Goal: Information Seeking & Learning: Find specific fact

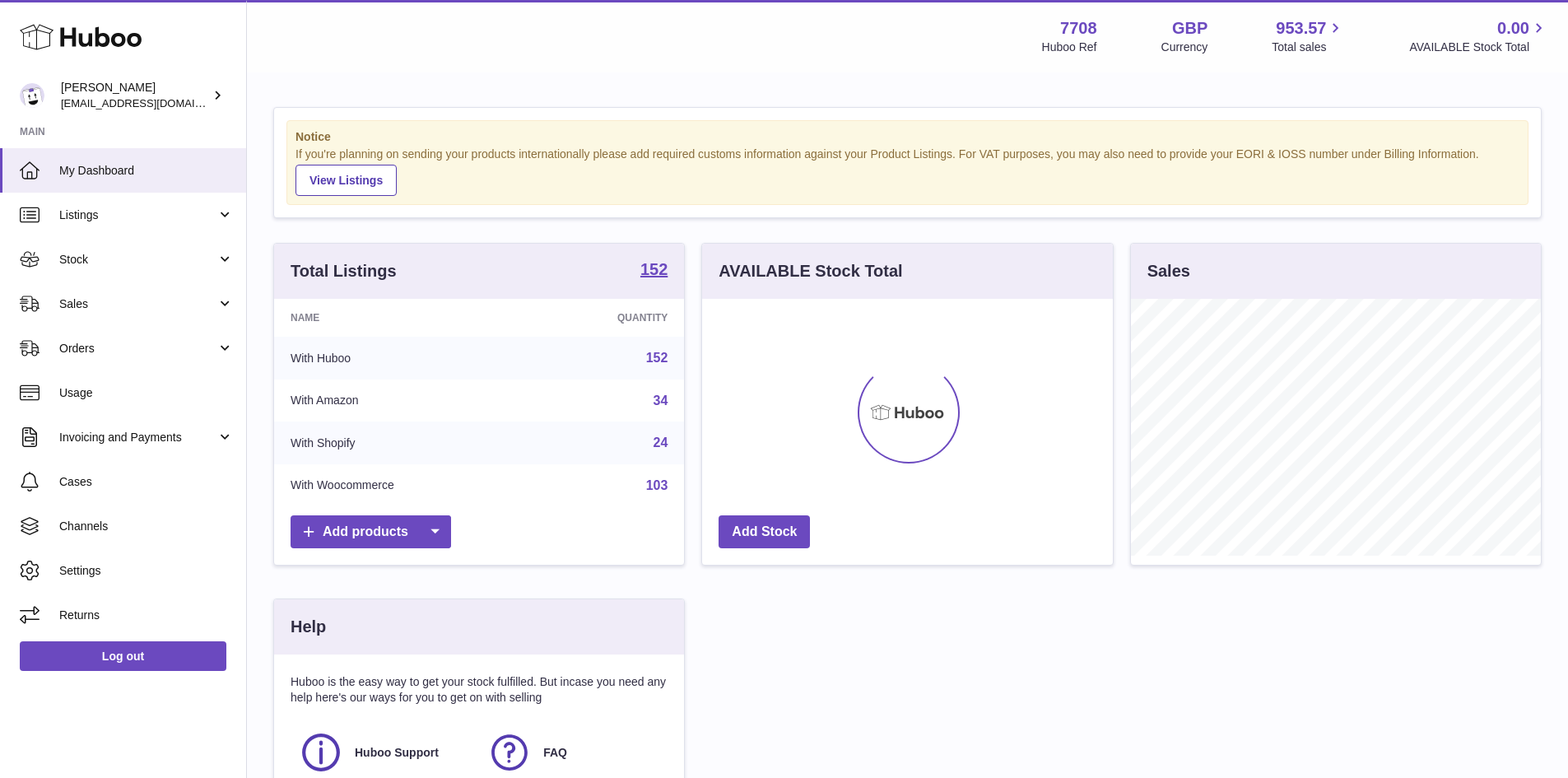
scroll to position [257, 410]
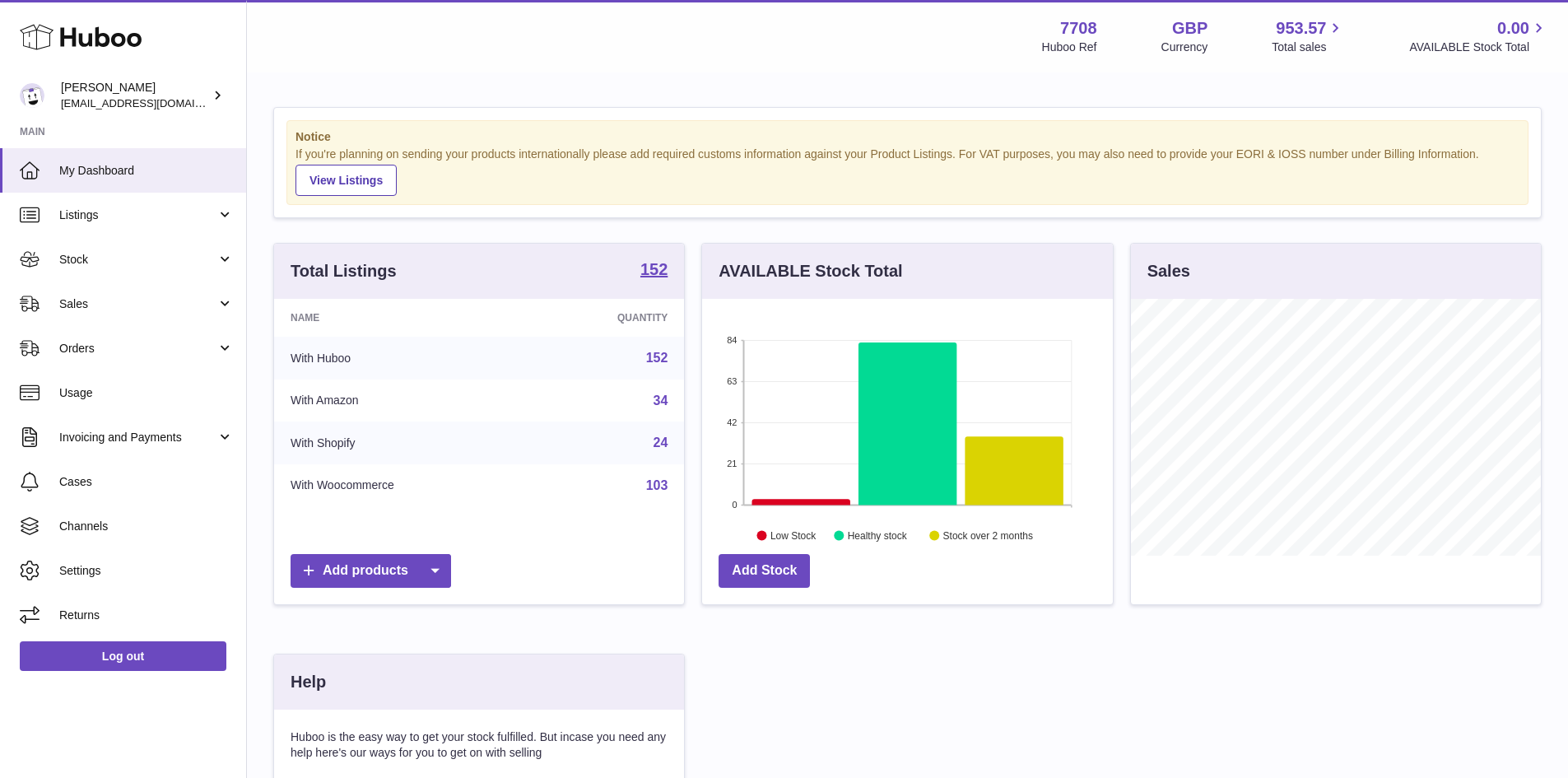
click at [663, 358] on link "152" at bounding box center [657, 358] width 23 height 14
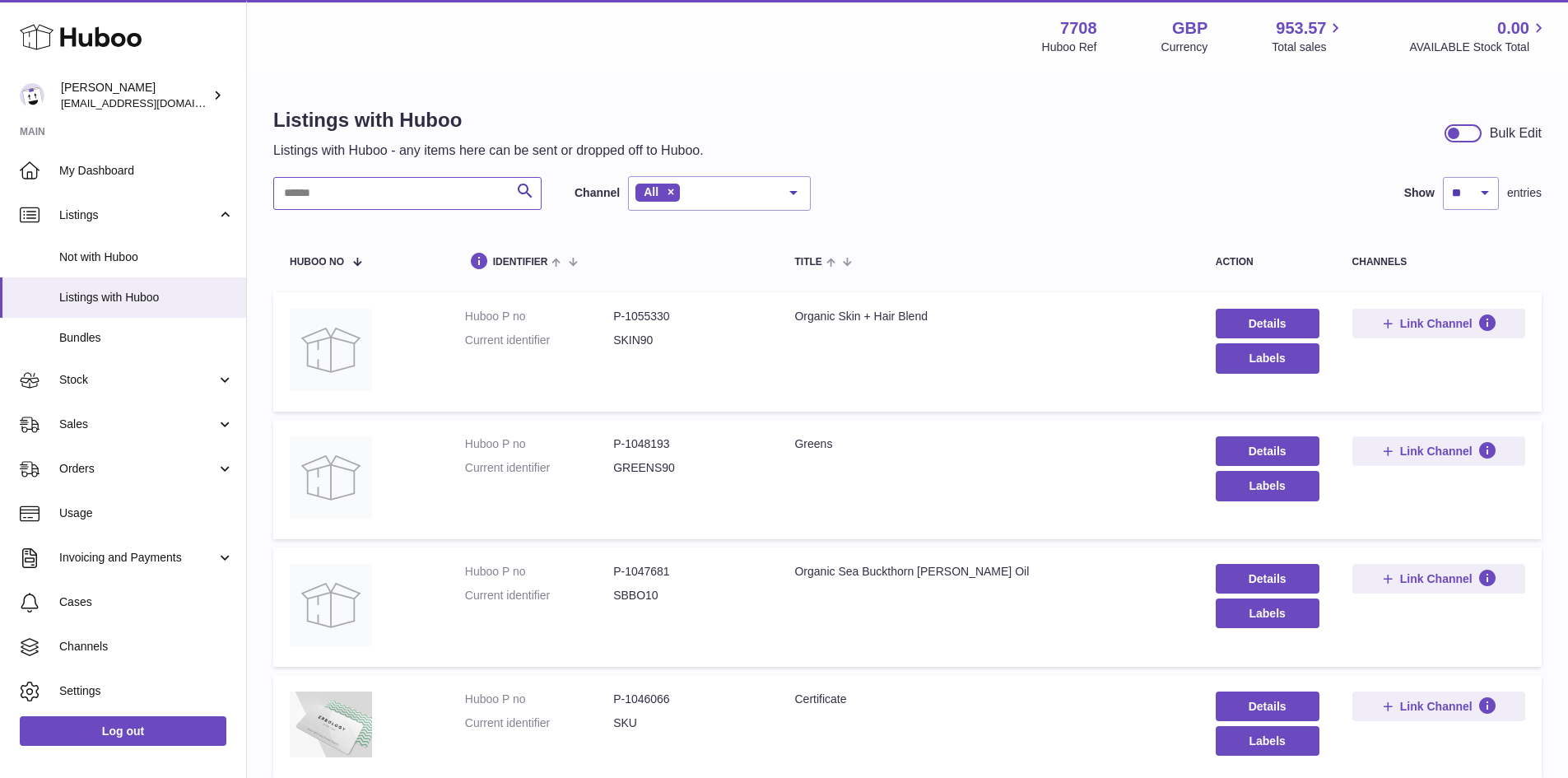
click at [336, 191] on input "text" at bounding box center [408, 194] width 268 height 33
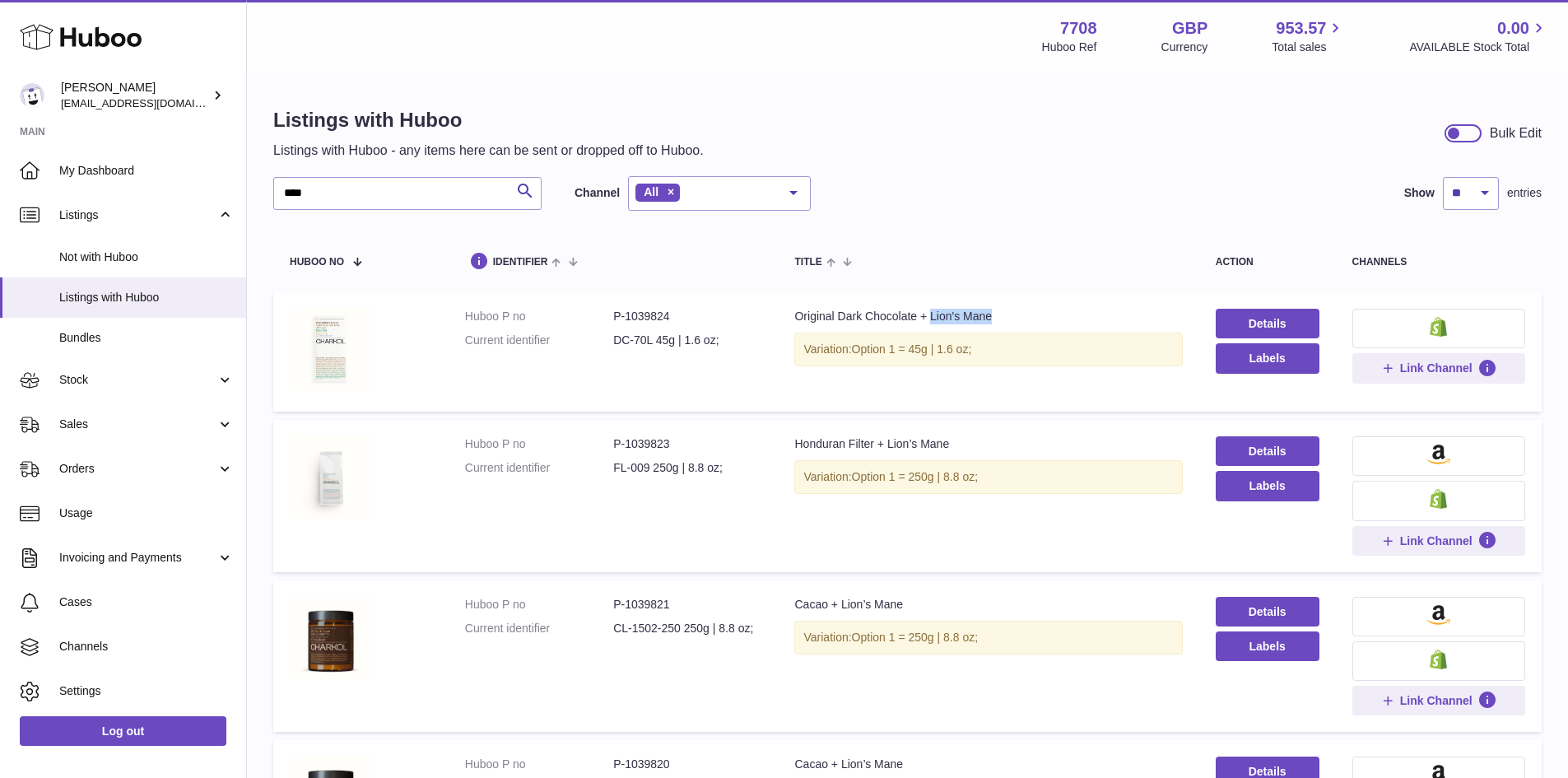
drag, startPoint x: 942, startPoint y: 315, endPoint x: 1012, endPoint y: 309, distance: 70.3
click at [1012, 308] on td "Title Original Dark Chocolate + Lion's Mane Variation: Option 1 = 45g | 1.6 oz;" at bounding box center [987, 352] width 420 height 120
copy div "Lion's Mane"
drag, startPoint x: 338, startPoint y: 196, endPoint x: 276, endPoint y: 194, distance: 62.0
click at [276, 194] on input "****" at bounding box center [408, 194] width 268 height 33
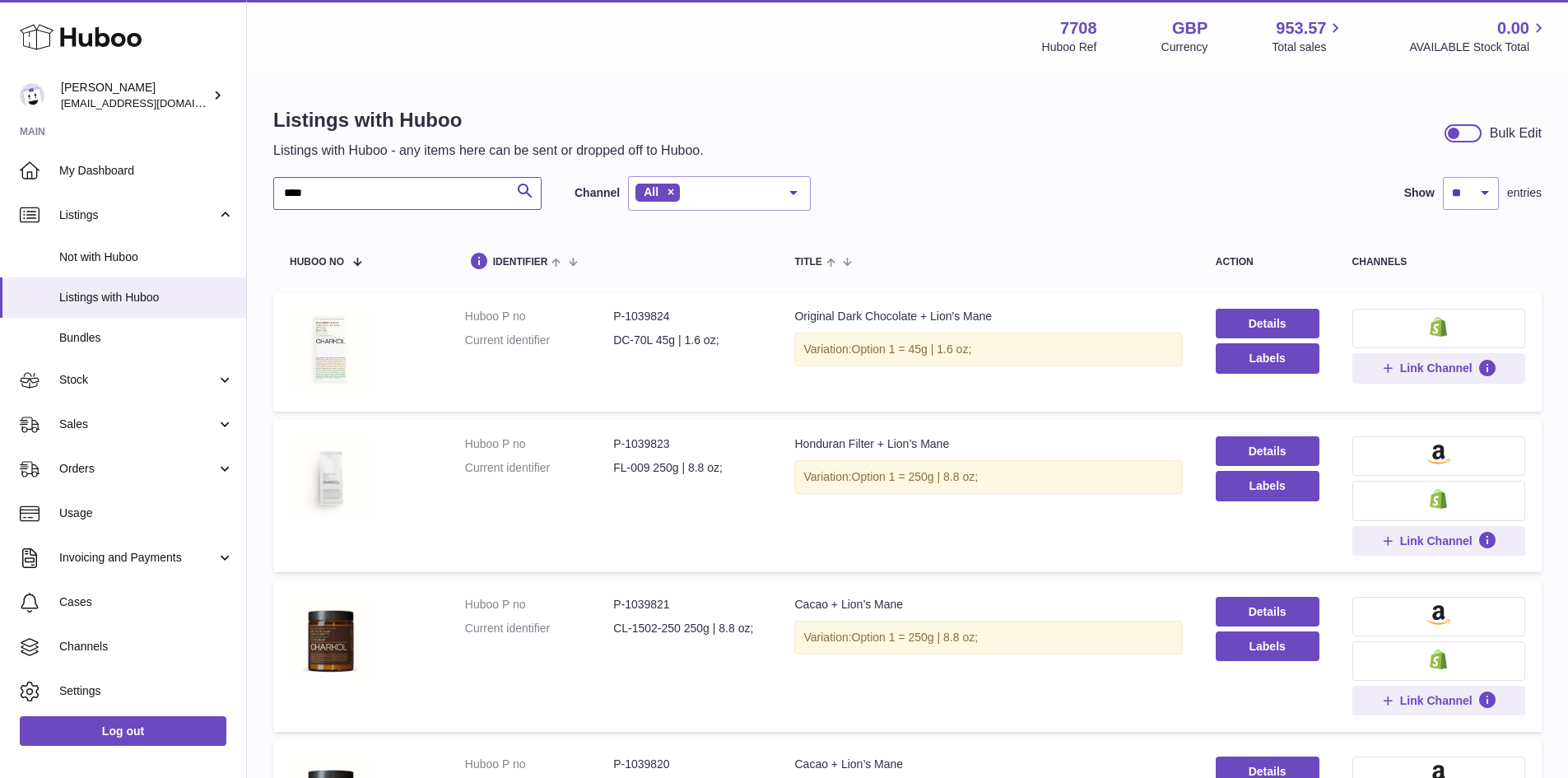
paste input "*******"
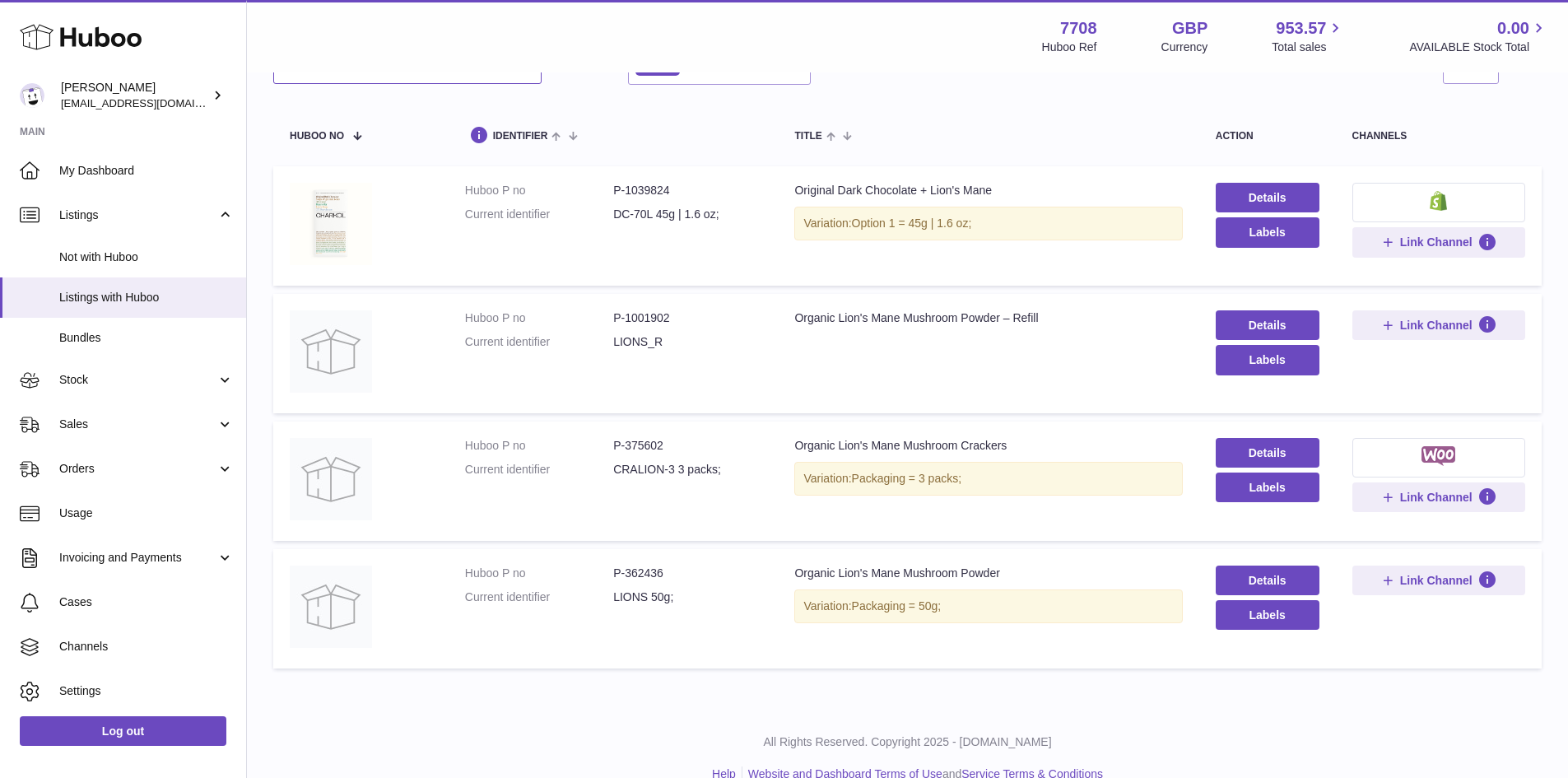
scroll to position [155, 0]
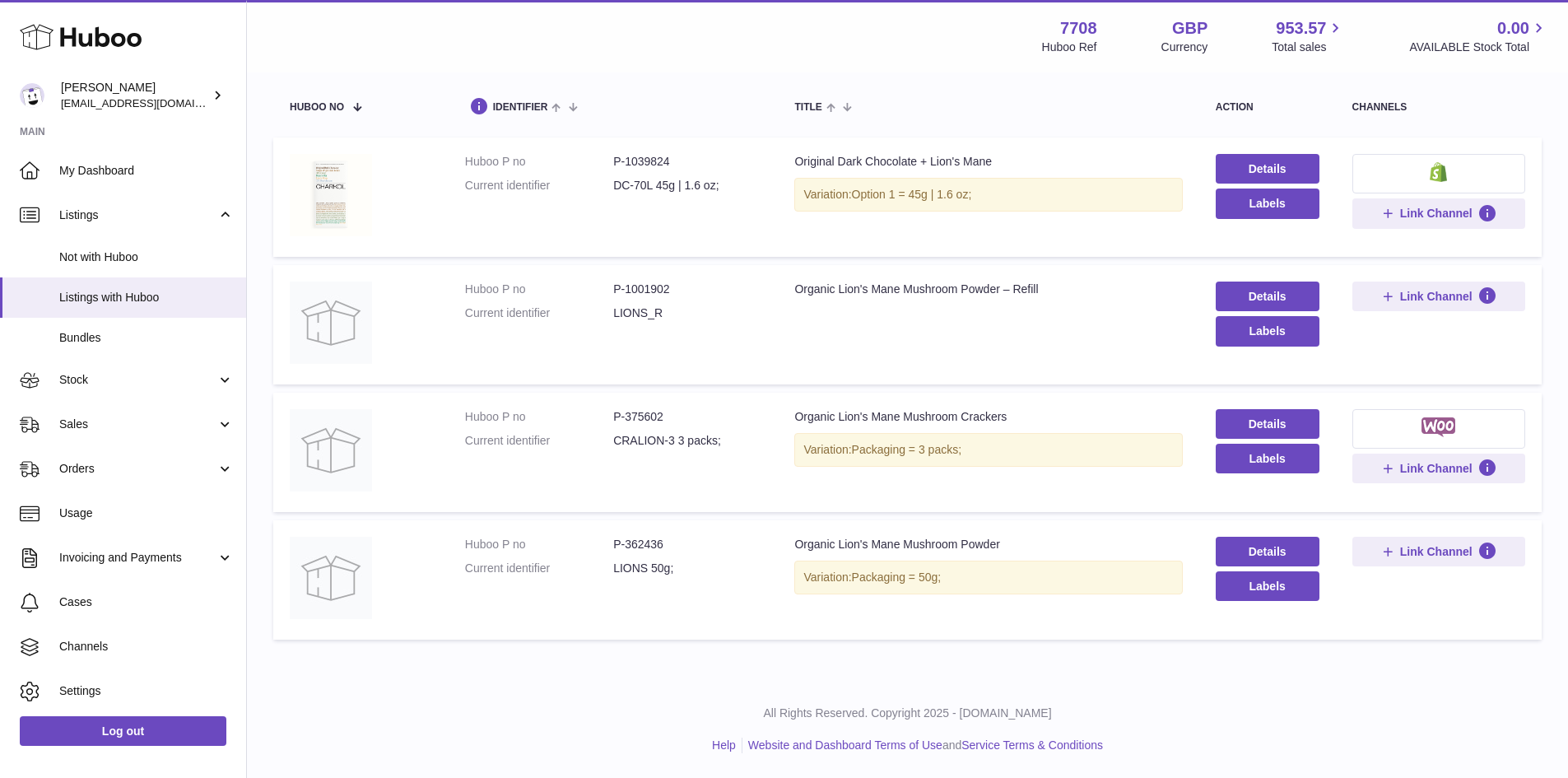
click at [659, 543] on dd "P-362436" at bounding box center [687, 544] width 149 height 15
copy dd "362436"
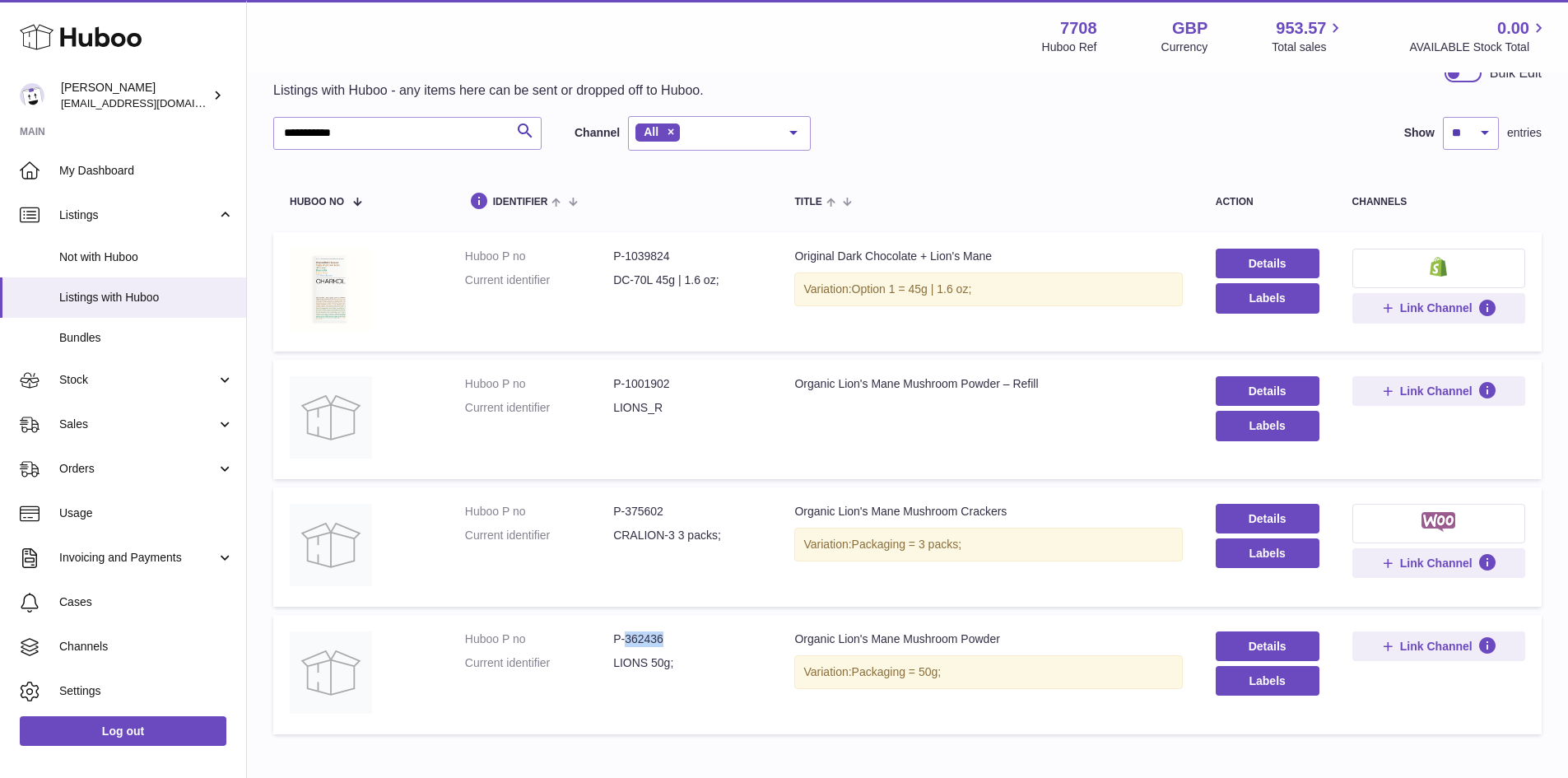
scroll to position [0, 0]
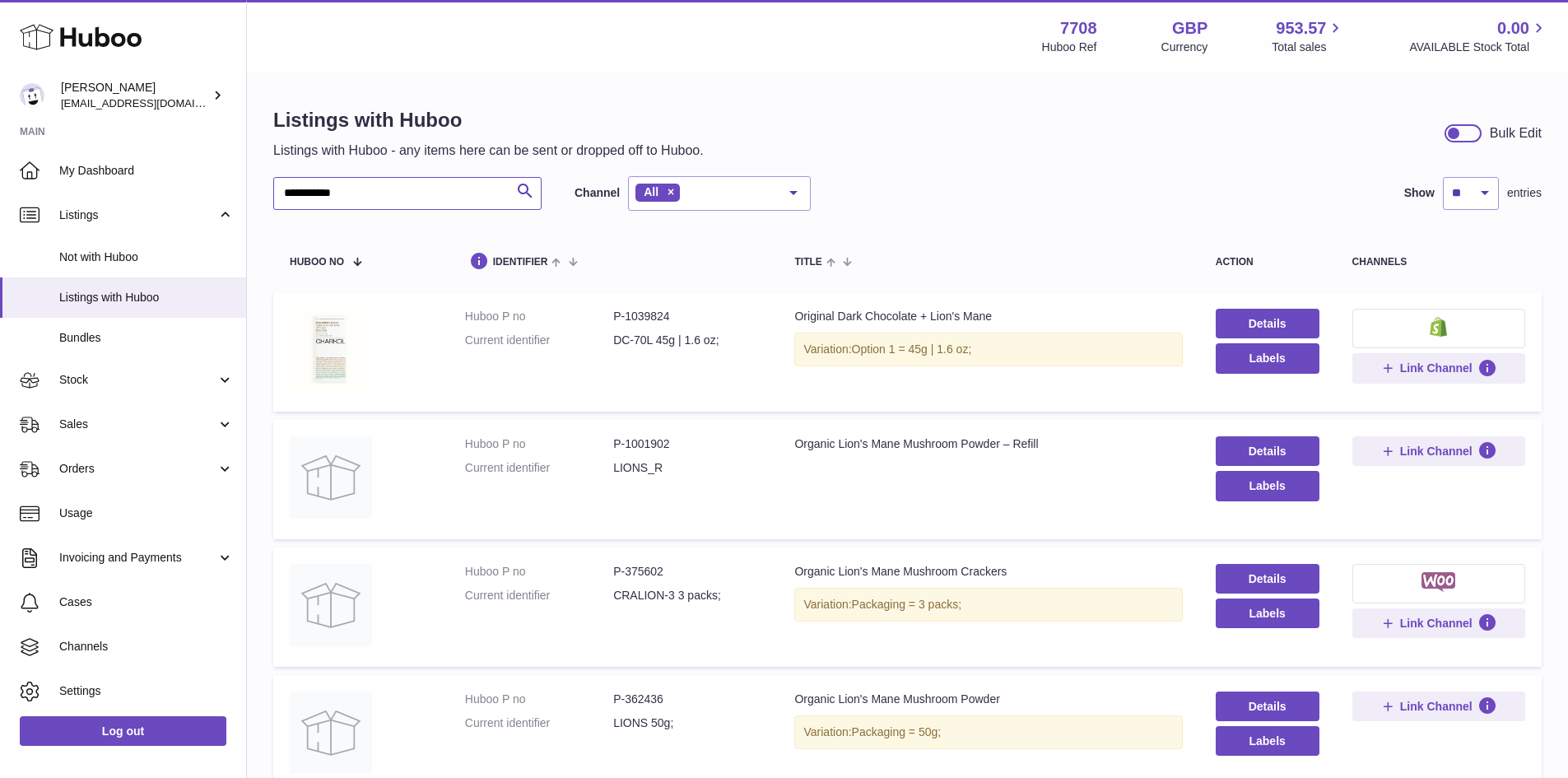
drag, startPoint x: 381, startPoint y: 187, endPoint x: 266, endPoint y: 203, distance: 116.1
click at [266, 203] on div "**********" at bounding box center [907, 455] width 1321 height 762
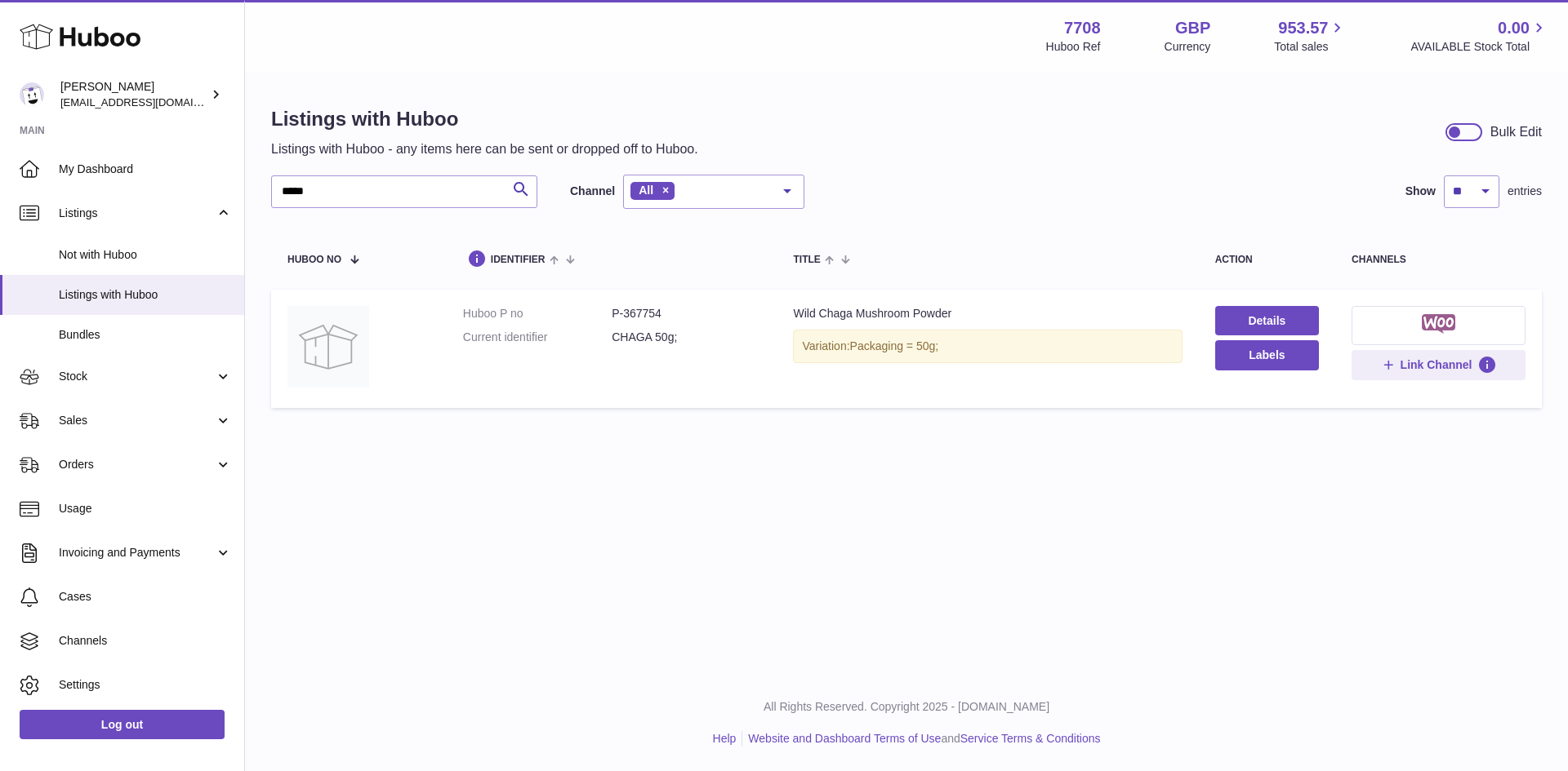
click at [637, 311] on dd "P-367754" at bounding box center [686, 313] width 148 height 15
copy dd "367754"
click at [638, 311] on dd "P-367754" at bounding box center [686, 313] width 148 height 15
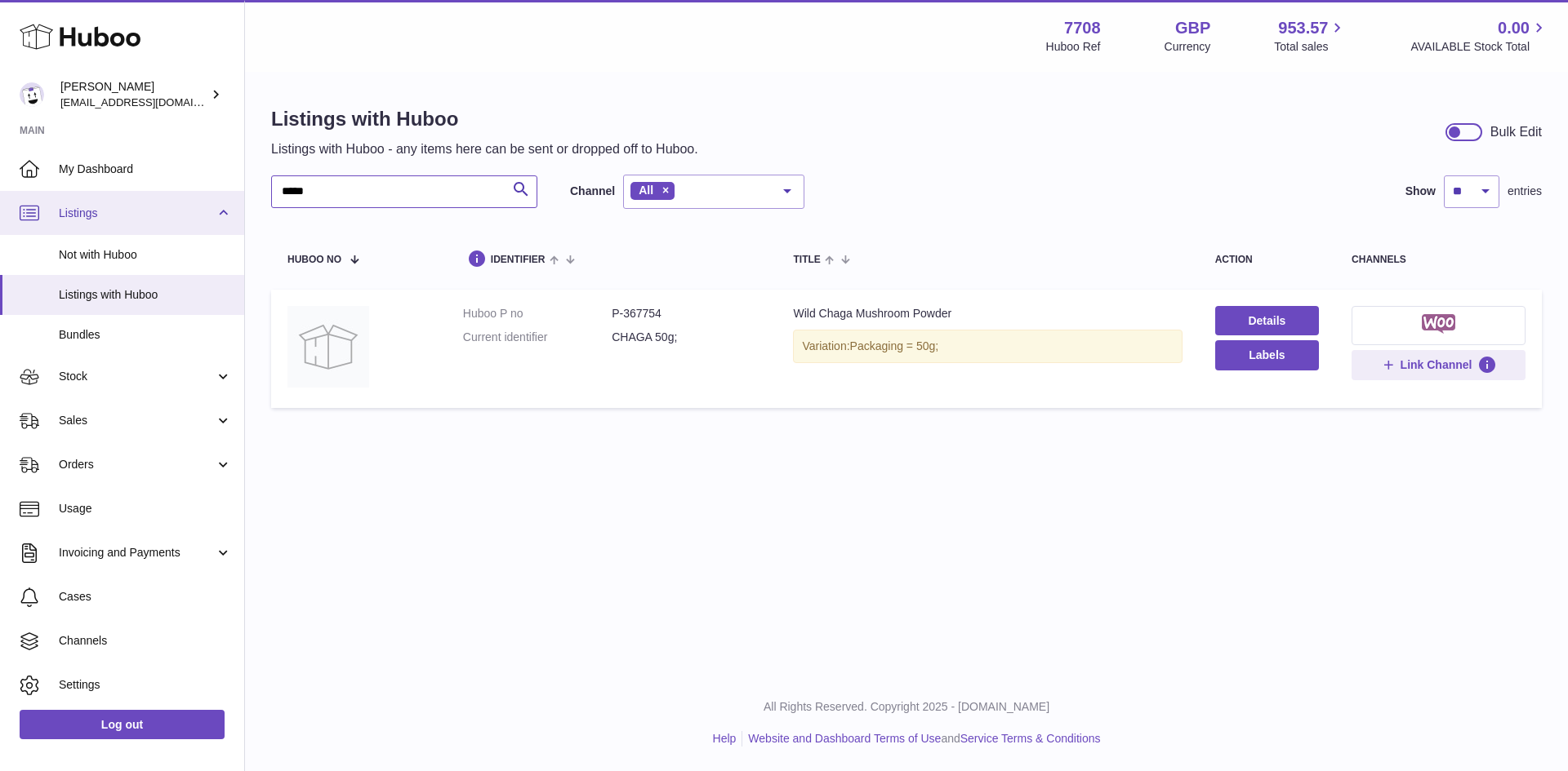
drag, startPoint x: 331, startPoint y: 192, endPoint x: 217, endPoint y: 201, distance: 114.4
click at [217, 201] on div "Huboo Victor internalAdmin-7708@internal.huboo.com Main My Dashboard Listings N…" at bounding box center [784, 386] width 1568 height 771
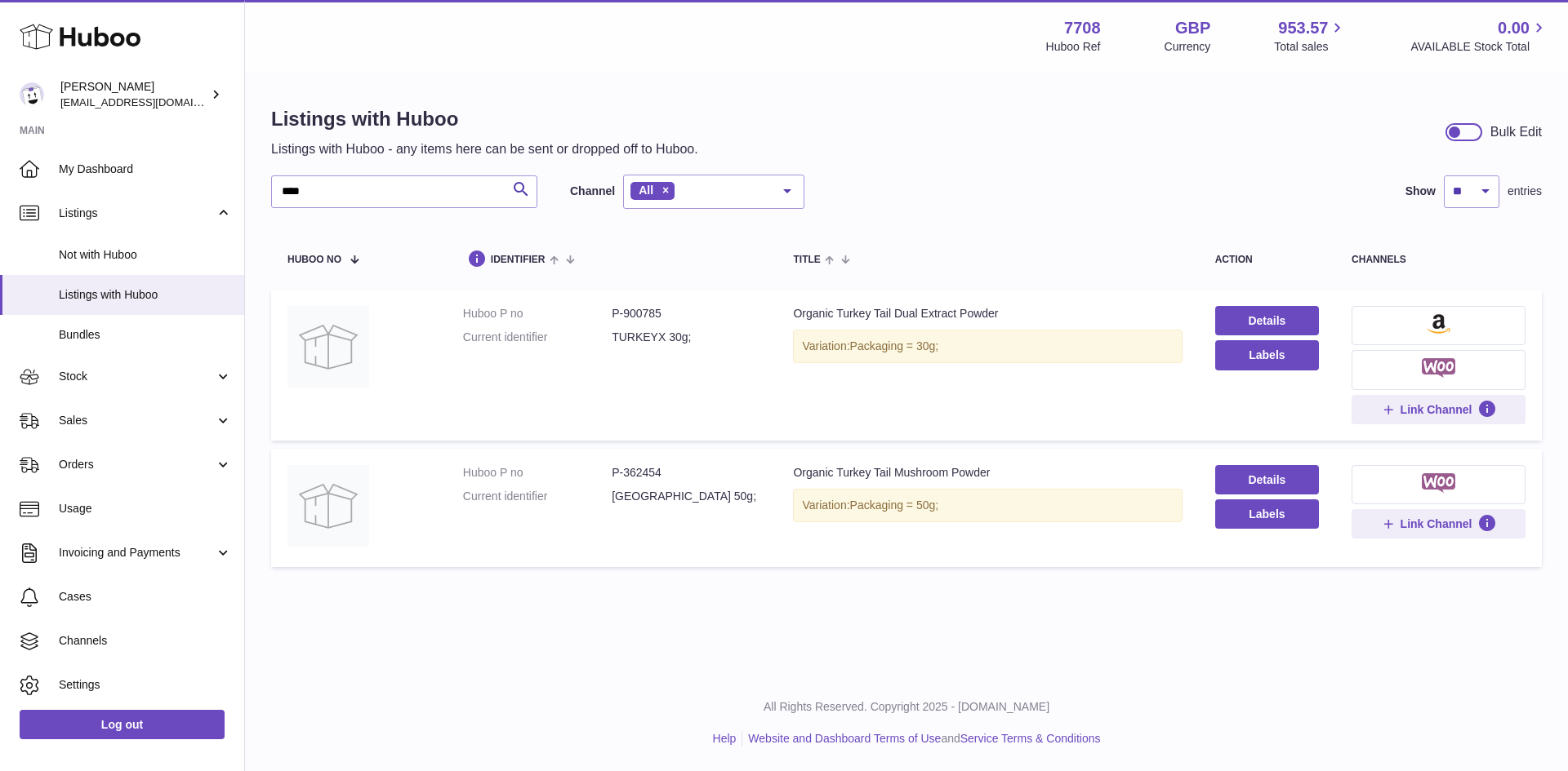
click at [654, 475] on dd "P-362454" at bounding box center [686, 472] width 148 height 15
copy dd "362454"
drag, startPoint x: 315, startPoint y: 182, endPoint x: 266, endPoint y: 195, distance: 50.7
click at [266, 195] on div "Listings with Huboo Listings with Huboo - any items here can be sent or dropped…" at bounding box center [906, 340] width 1323 height 535
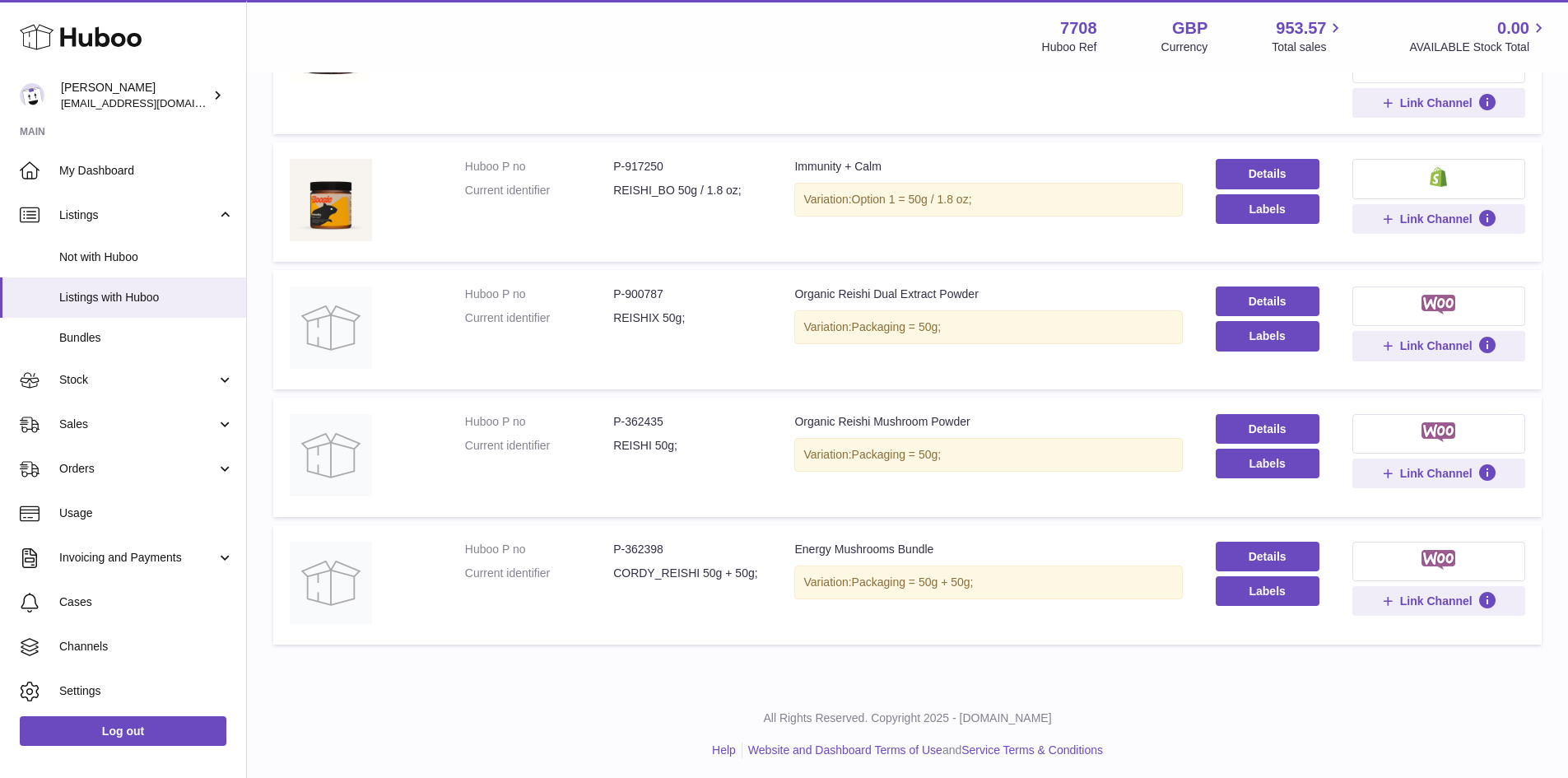
scroll to position [602, 0]
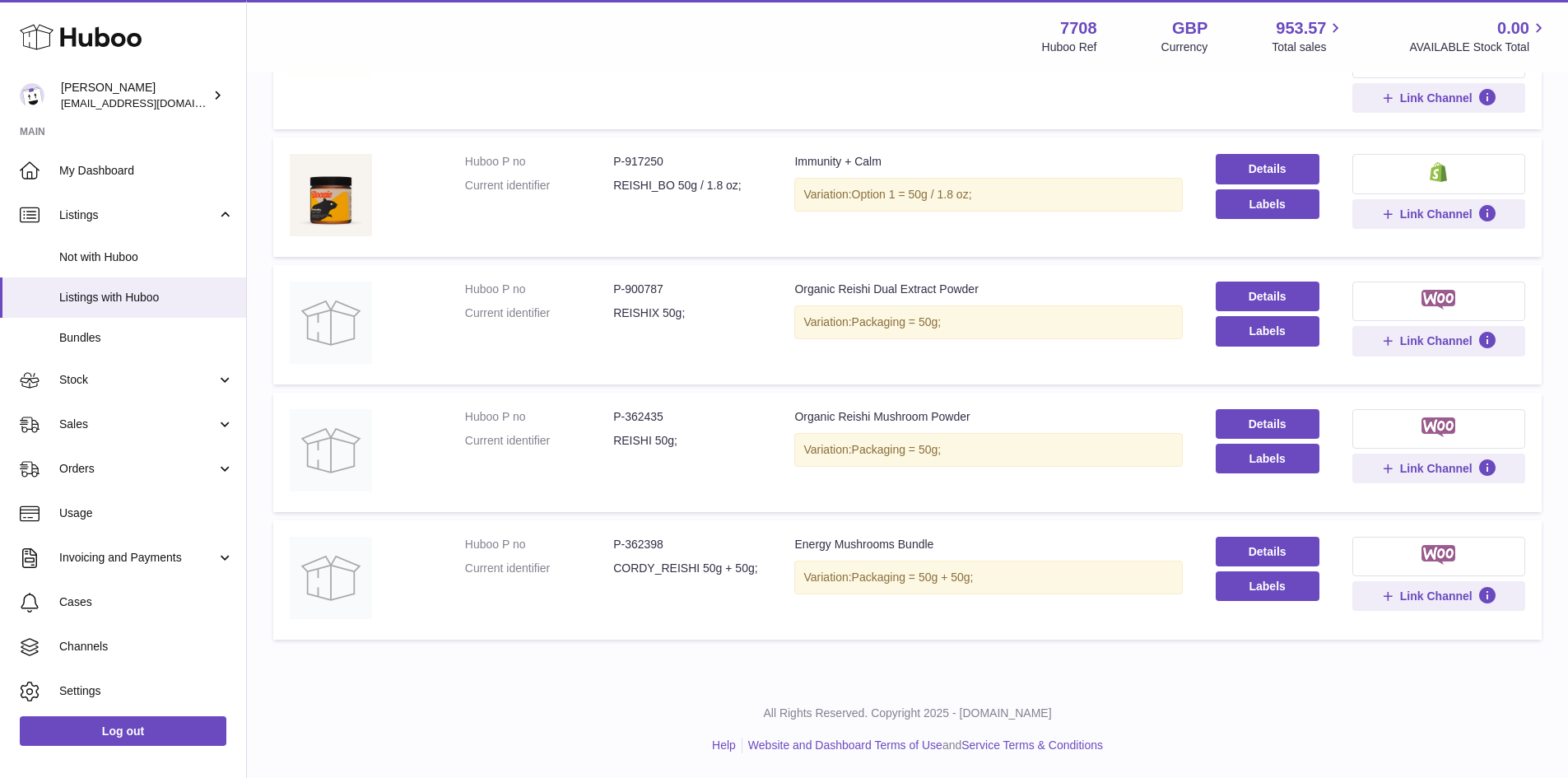
click at [644, 418] on dd "P-362435" at bounding box center [687, 417] width 149 height 15
copy dd "362435"
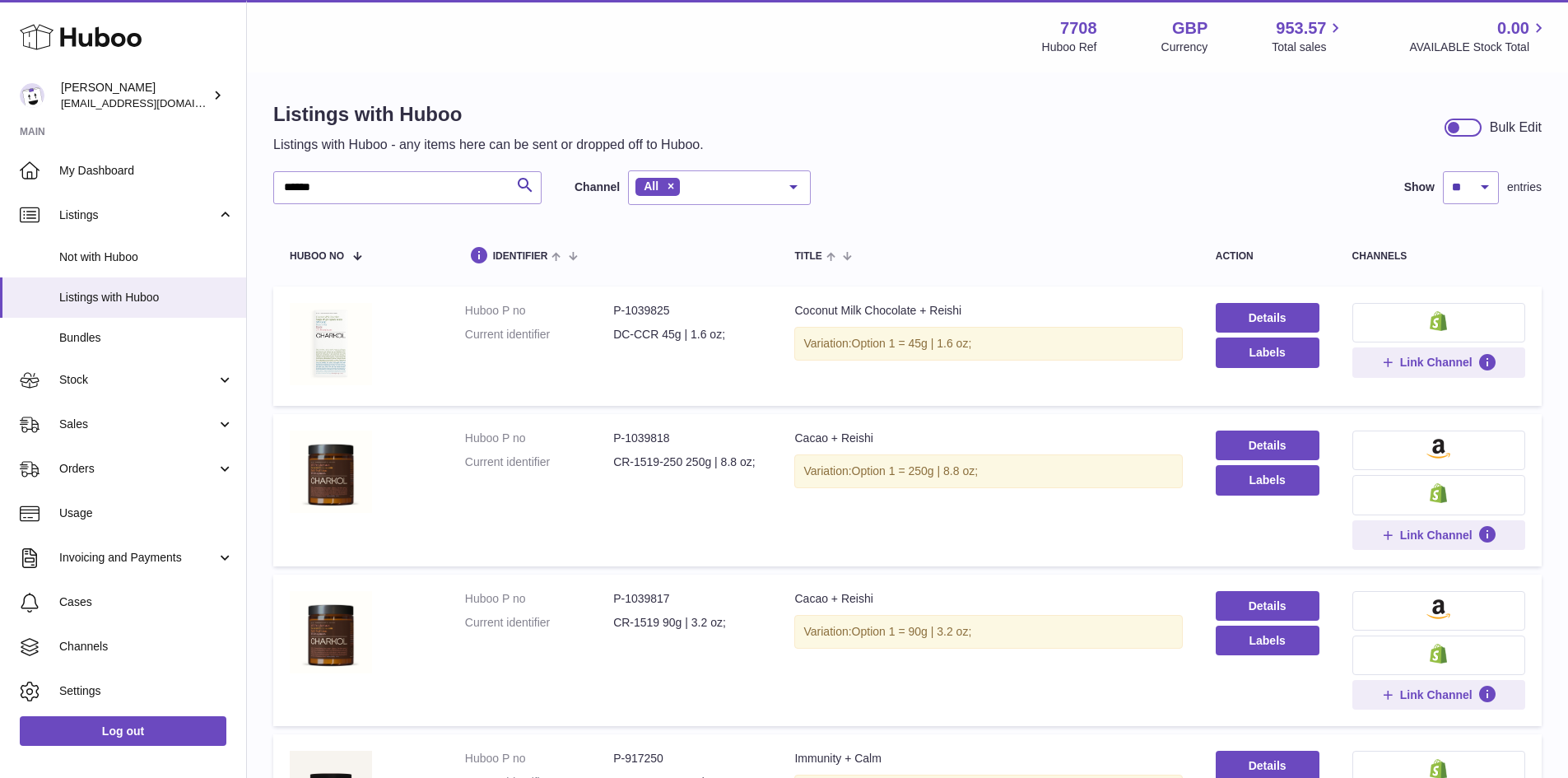
scroll to position [0, 0]
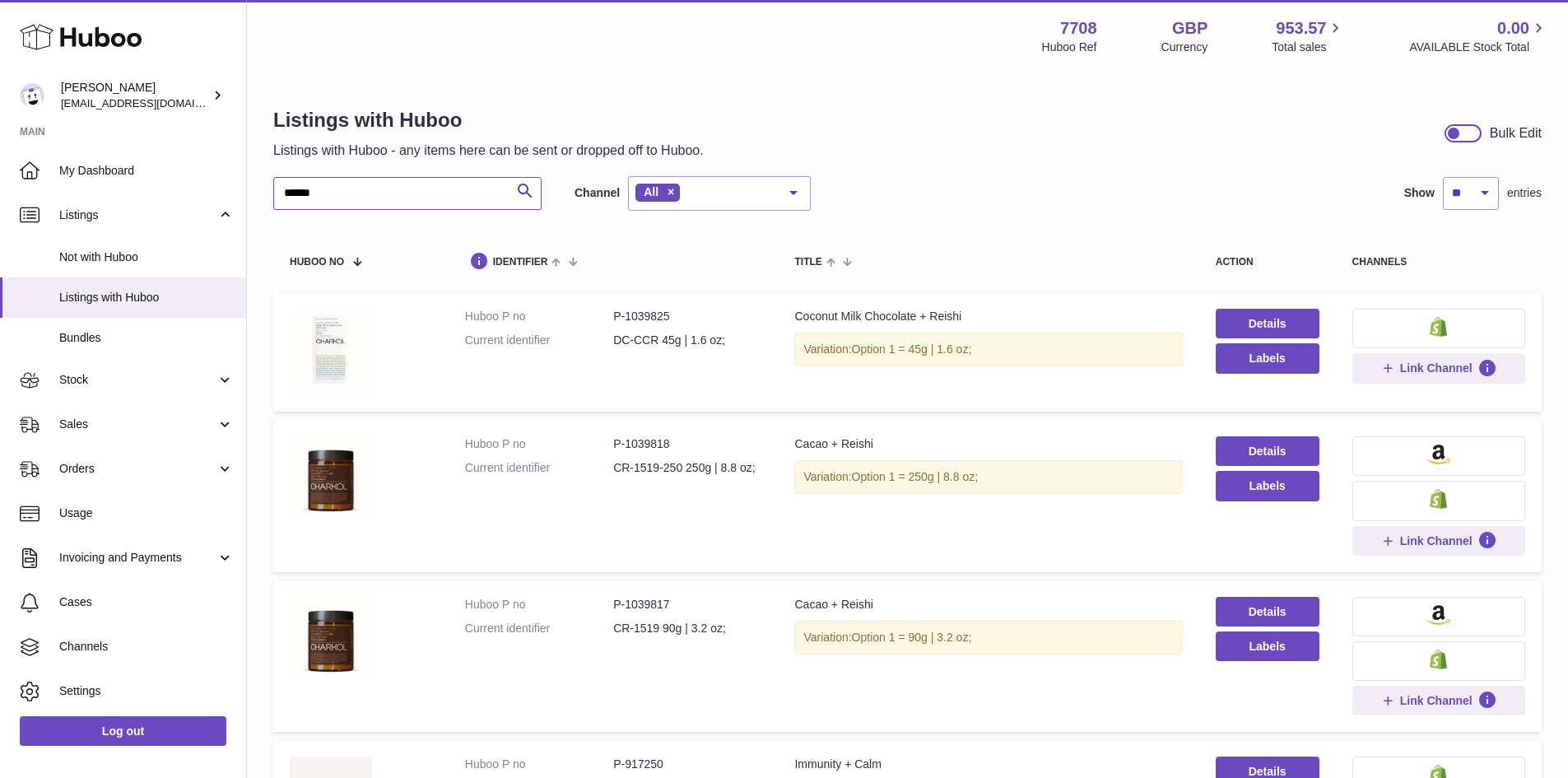
drag, startPoint x: 341, startPoint y: 192, endPoint x: 246, endPoint y: 200, distance: 95.3
click at [246, 200] on div "Huboo Victor internalAdmin-7708@internal.huboo.com Main My Dashboard Listings N…" at bounding box center [784, 691] width 1568 height 1381
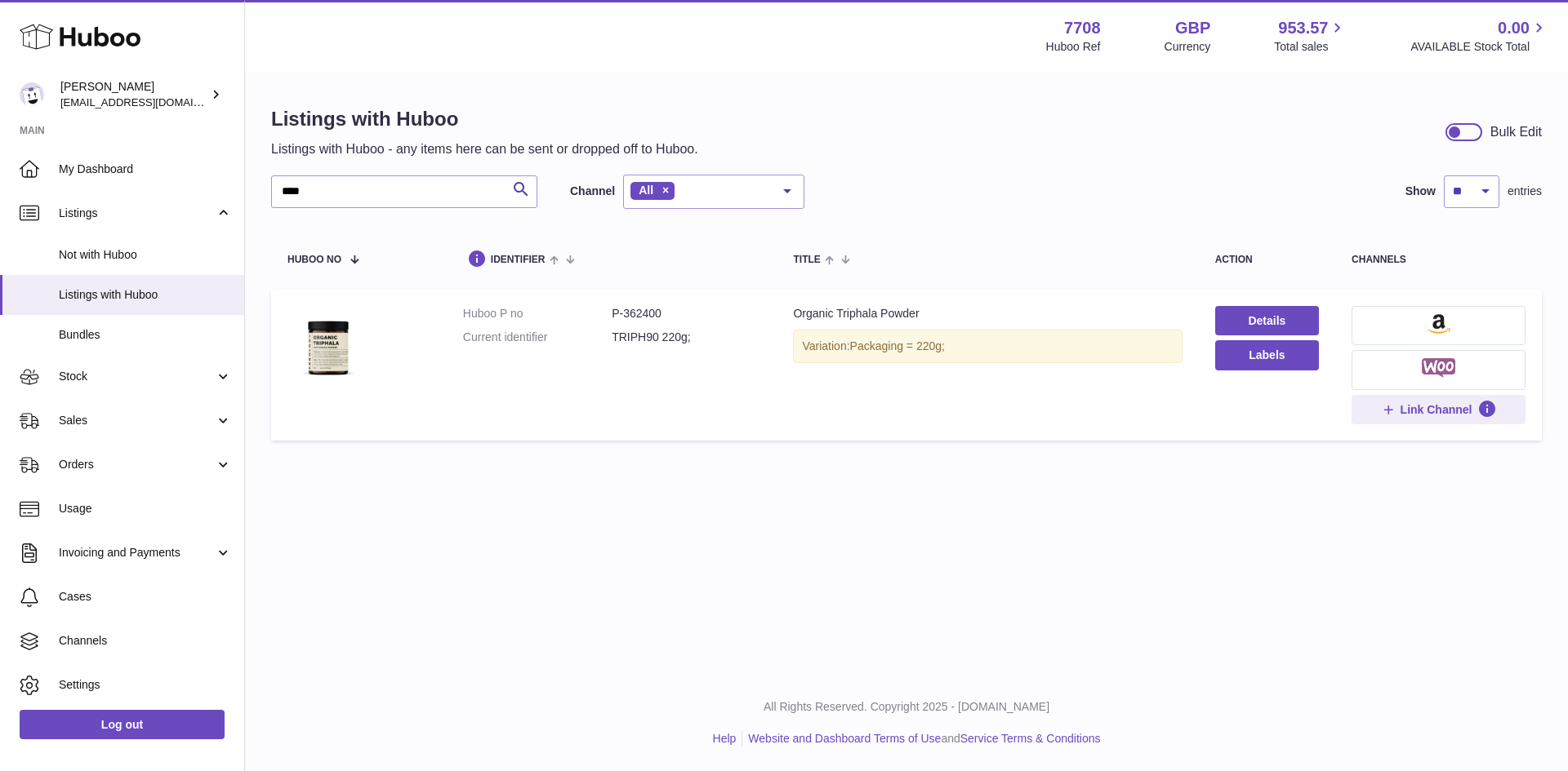
click at [645, 317] on dd "P-362400" at bounding box center [686, 313] width 148 height 15
copy dd "362400"
drag, startPoint x: 310, startPoint y: 192, endPoint x: 252, endPoint y: 204, distance: 59.2
click at [252, 204] on div "Listings with Huboo Listings with Huboo - any items here can be sent or dropped…" at bounding box center [906, 277] width 1323 height 408
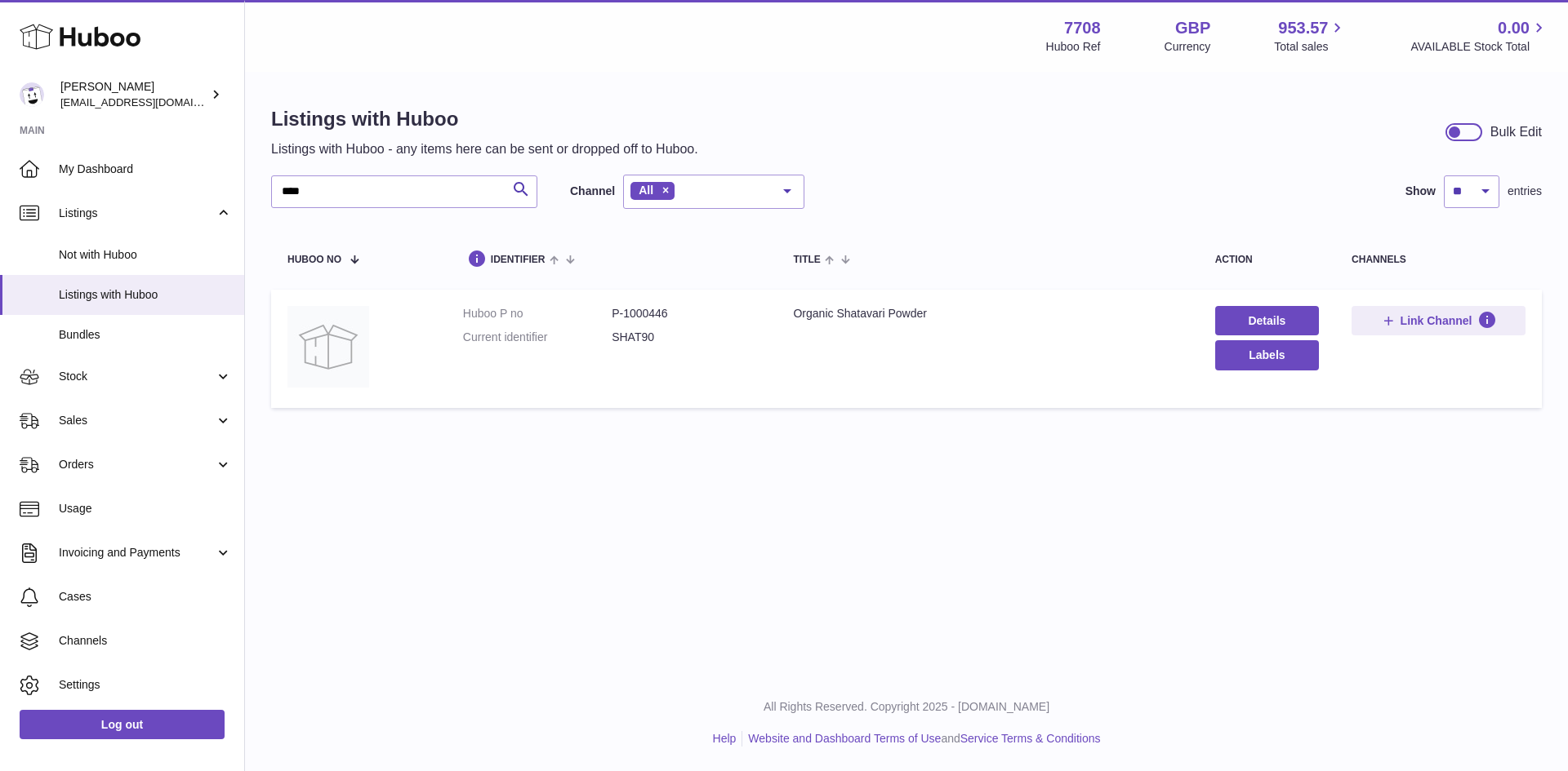
click at [644, 312] on dd "P-1000446" at bounding box center [686, 313] width 148 height 15
copy dd "1000446"
drag, startPoint x: 317, startPoint y: 191, endPoint x: 232, endPoint y: 195, distance: 85.1
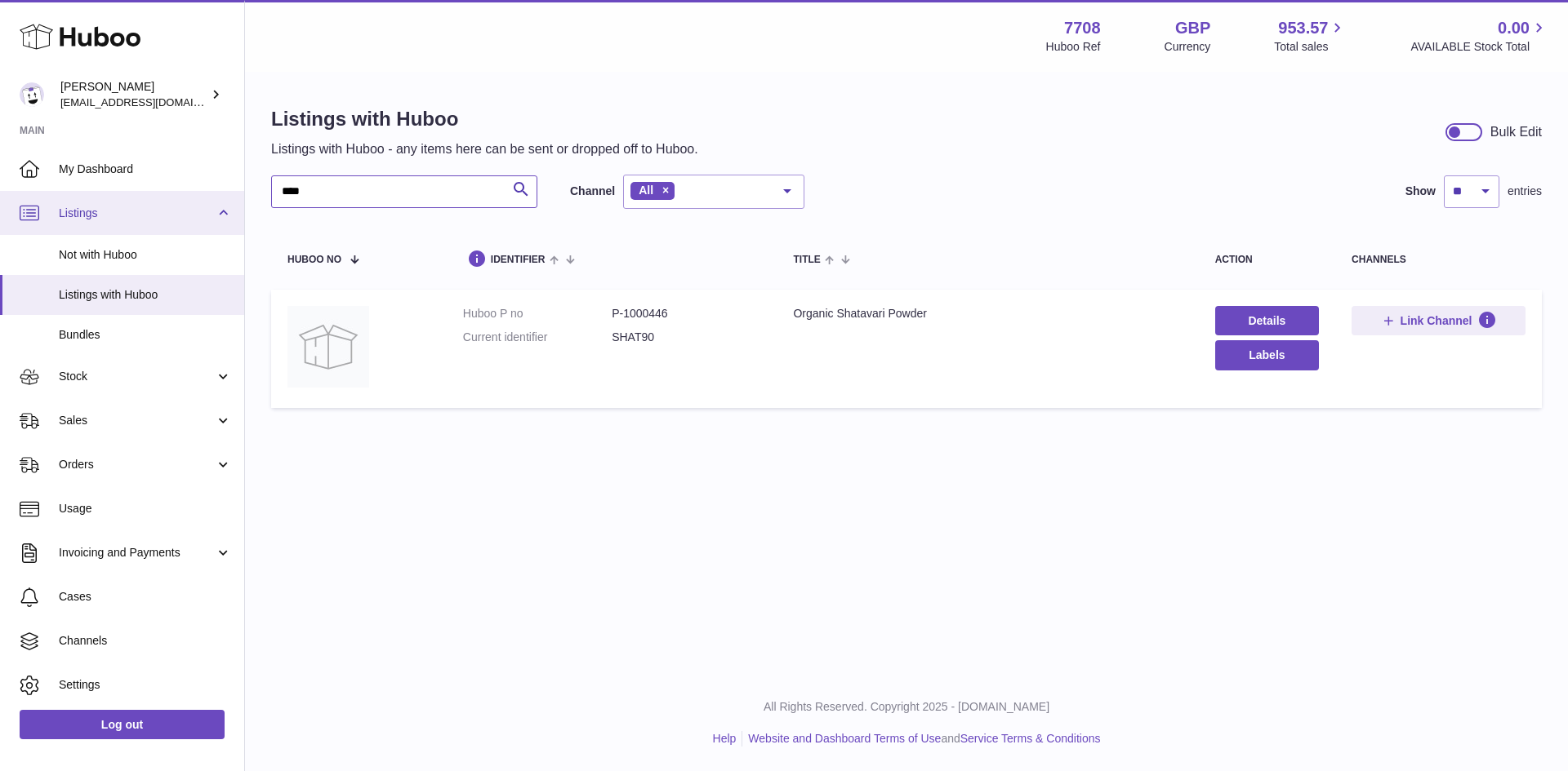
click at [232, 195] on div "Huboo Victor internalAdmin-7708@internal.huboo.com Main My Dashboard Listings N…" at bounding box center [784, 386] width 1568 height 771
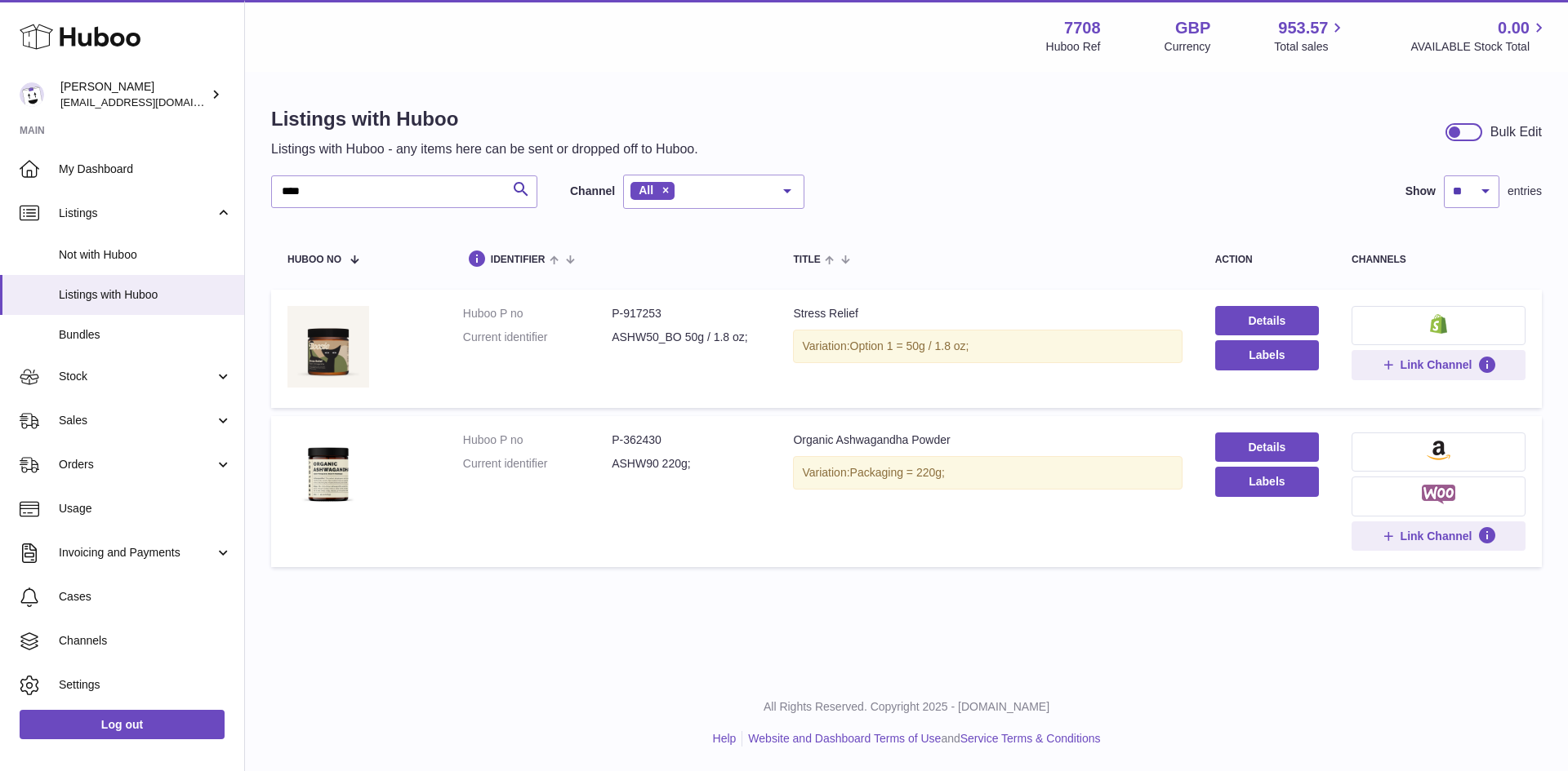
click at [646, 442] on dd "P-362430" at bounding box center [686, 440] width 148 height 15
copy dd "362430"
drag, startPoint x: 336, startPoint y: 194, endPoint x: 270, endPoint y: 197, distance: 66.1
click at [270, 197] on div "Listings with Huboo Listings with Huboo - any items here can be sent or dropped…" at bounding box center [906, 340] width 1323 height 535
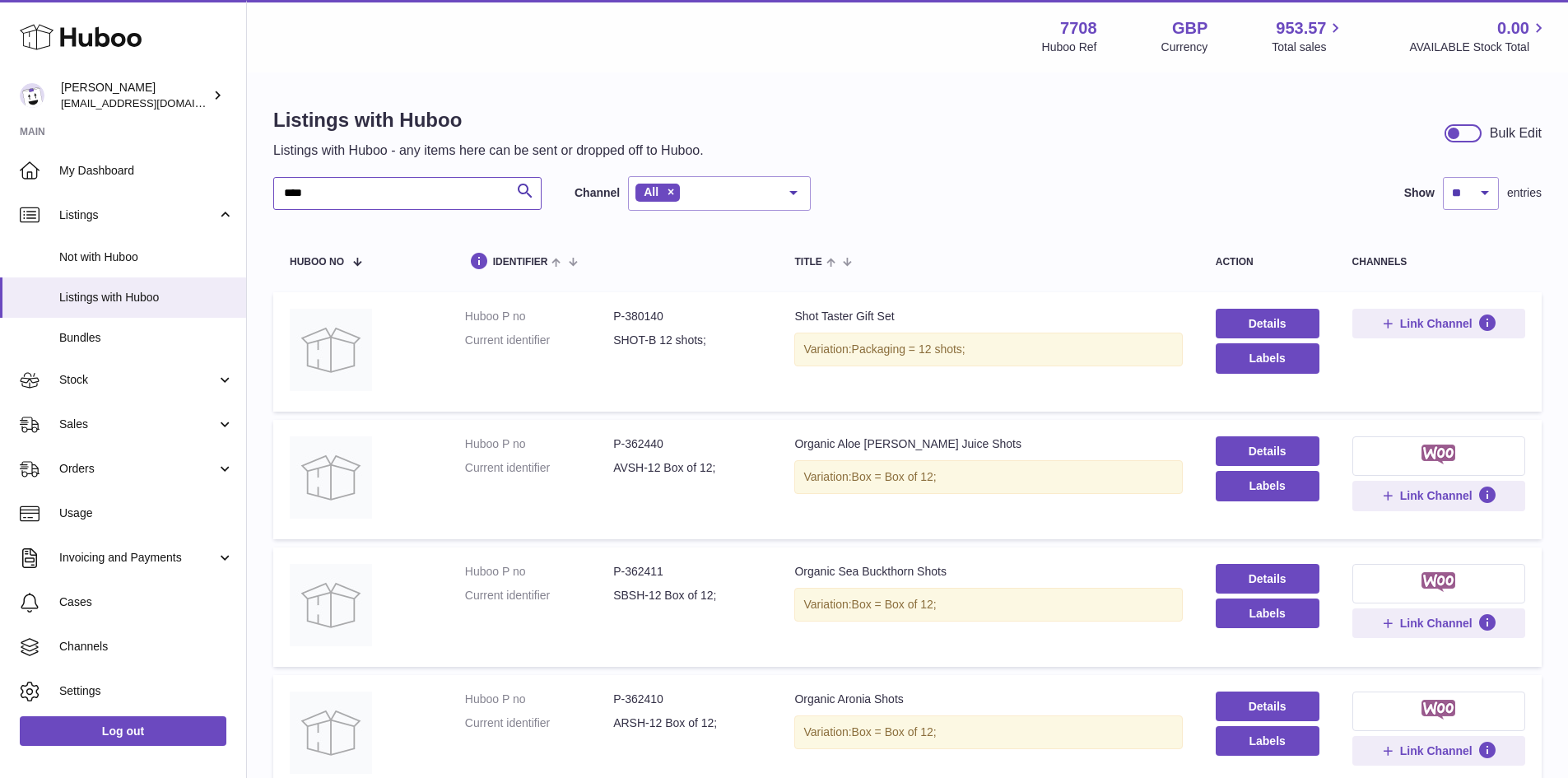
type input "****"
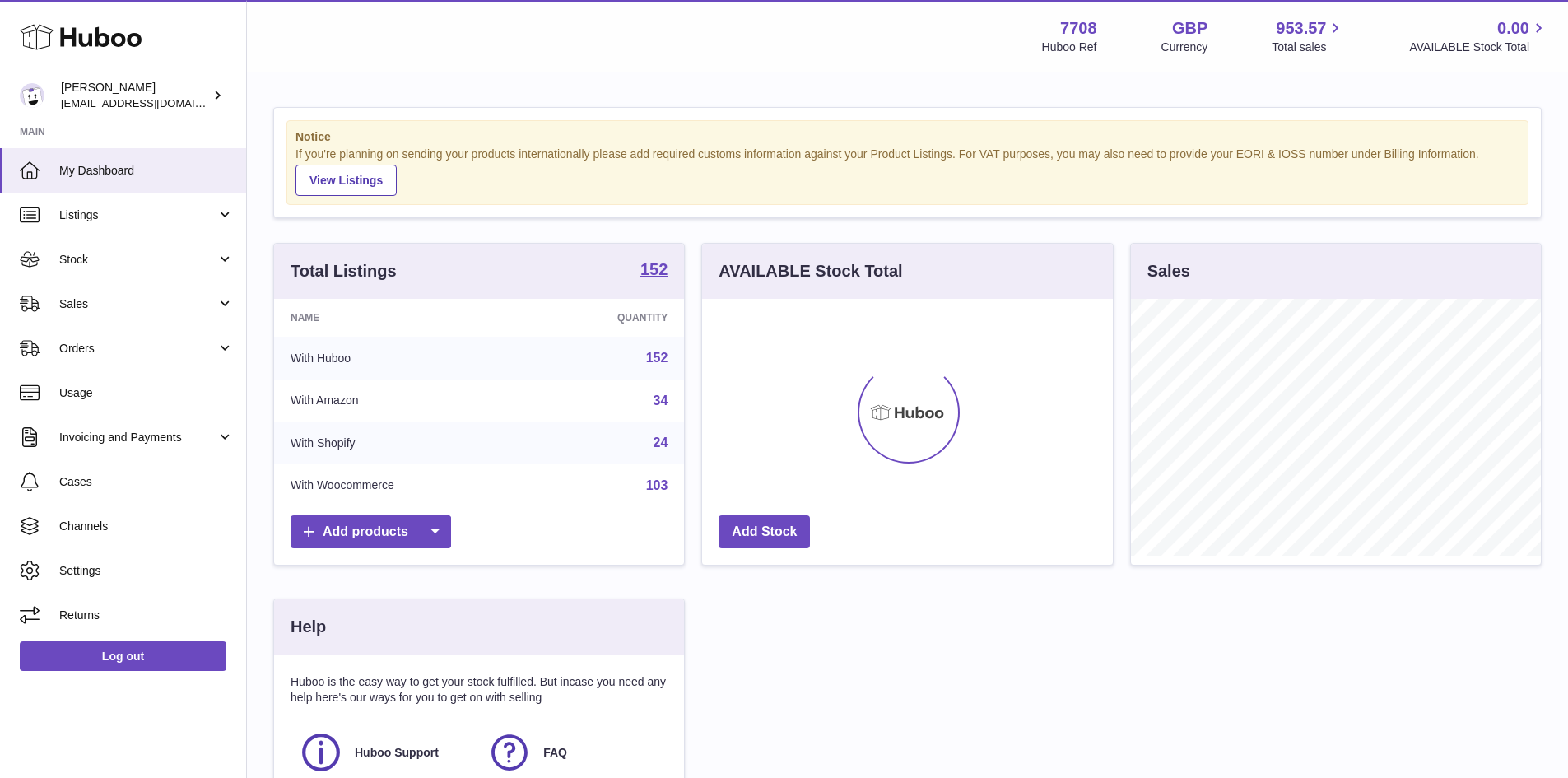
scroll to position [257, 410]
